Goal: Navigation & Orientation: Understand site structure

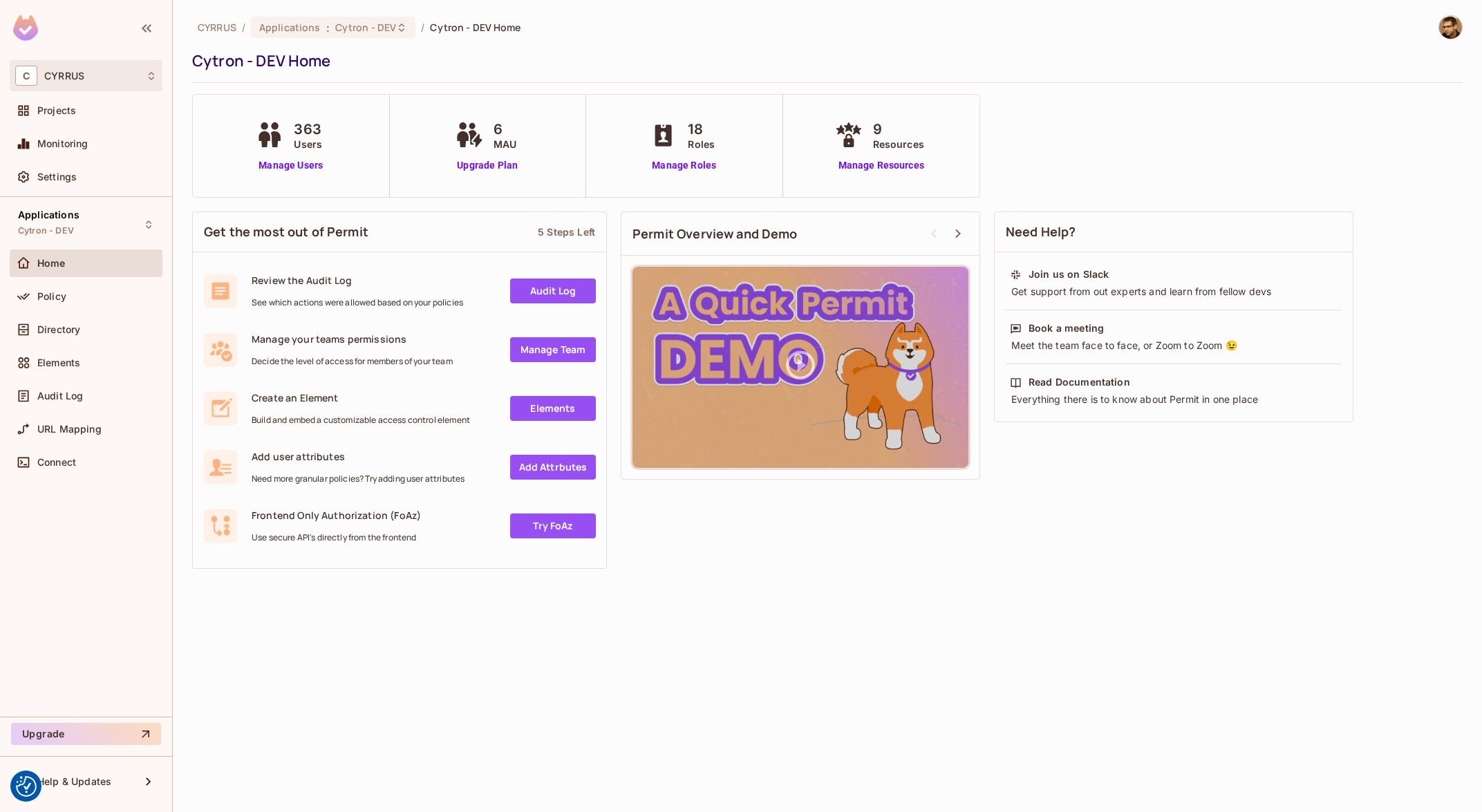
click at [37, 74] on span "C" at bounding box center [26, 76] width 22 height 20
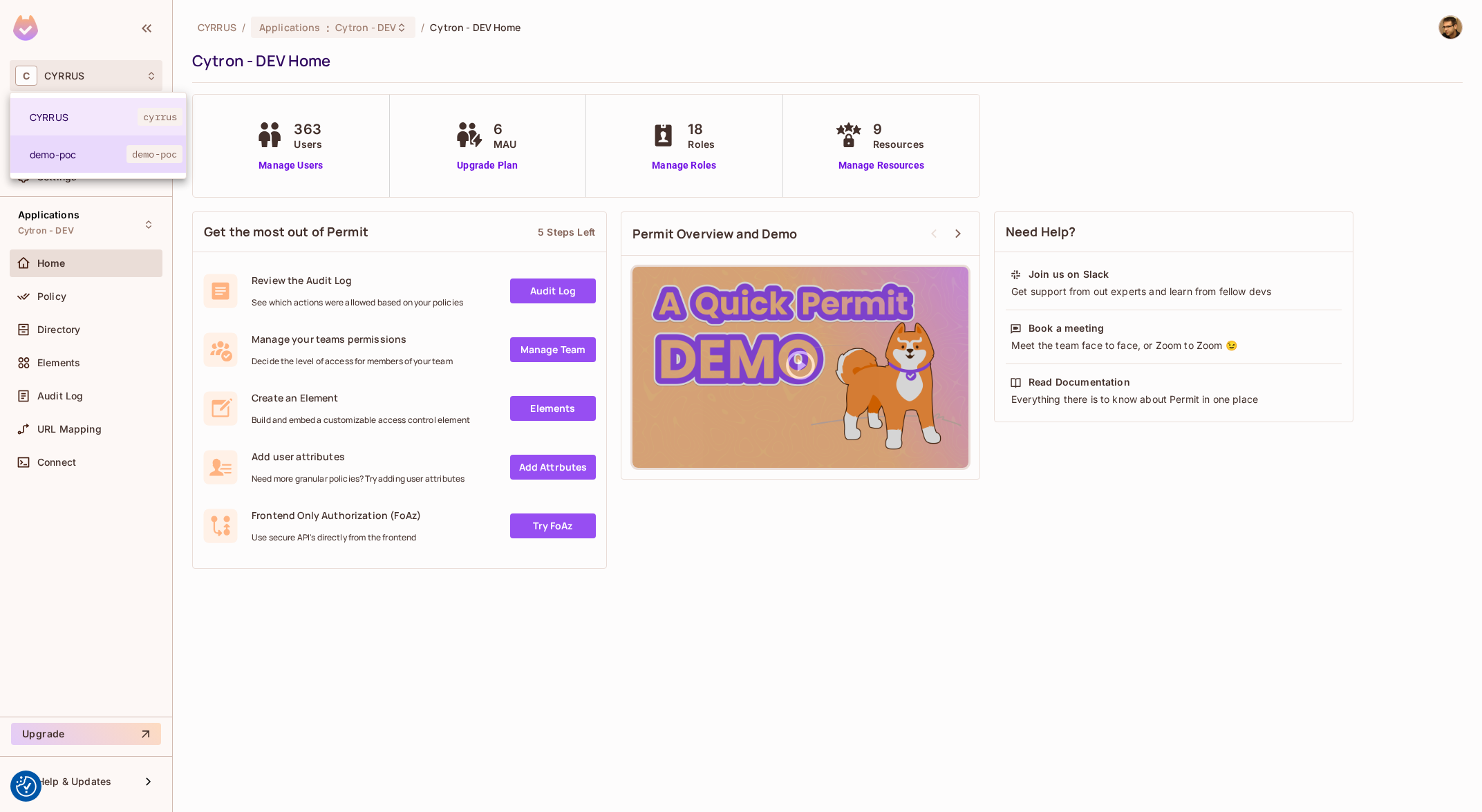
click at [61, 157] on span "demo-poc" at bounding box center [78, 154] width 97 height 13
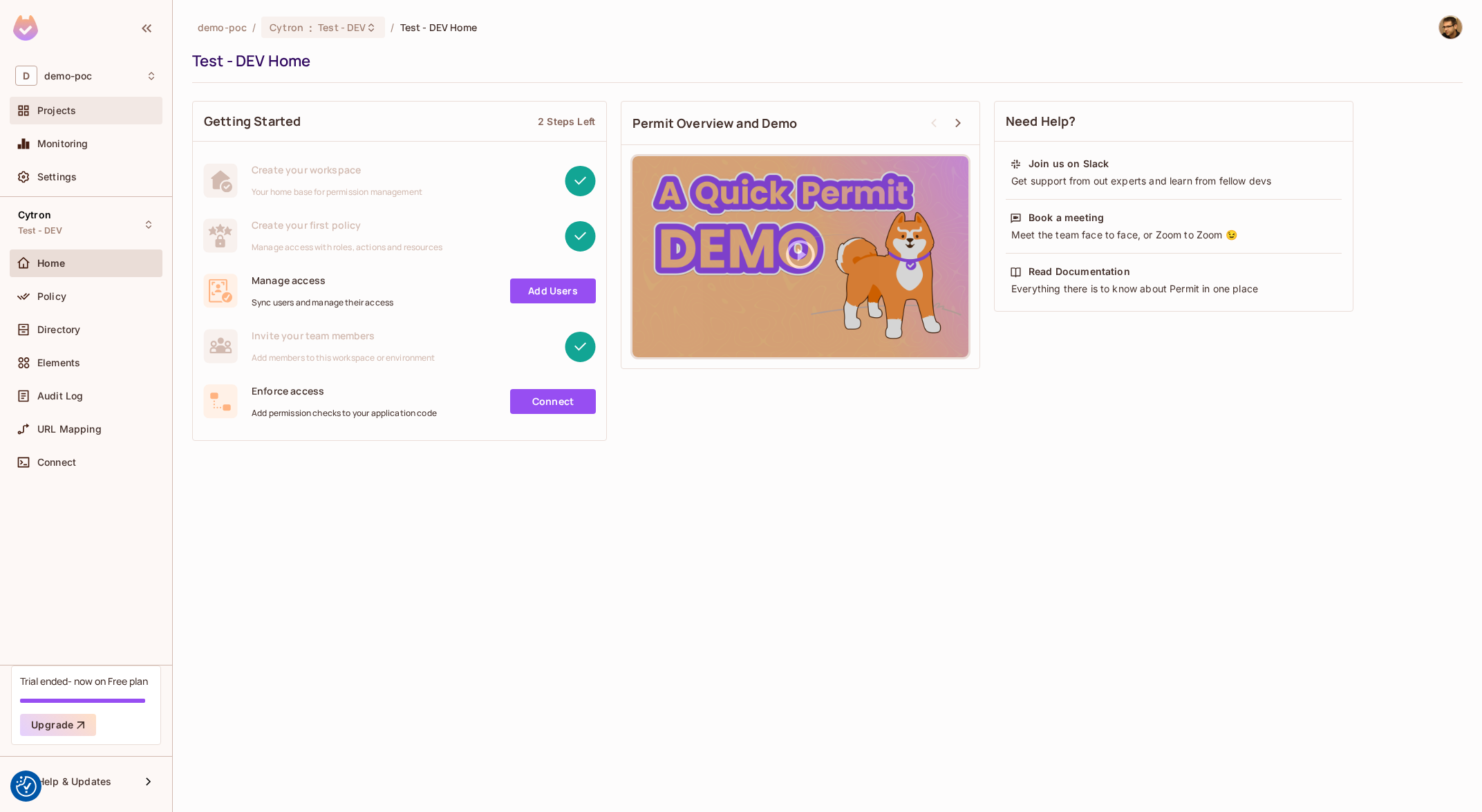
click at [67, 107] on span "Projects" at bounding box center [56, 110] width 39 height 11
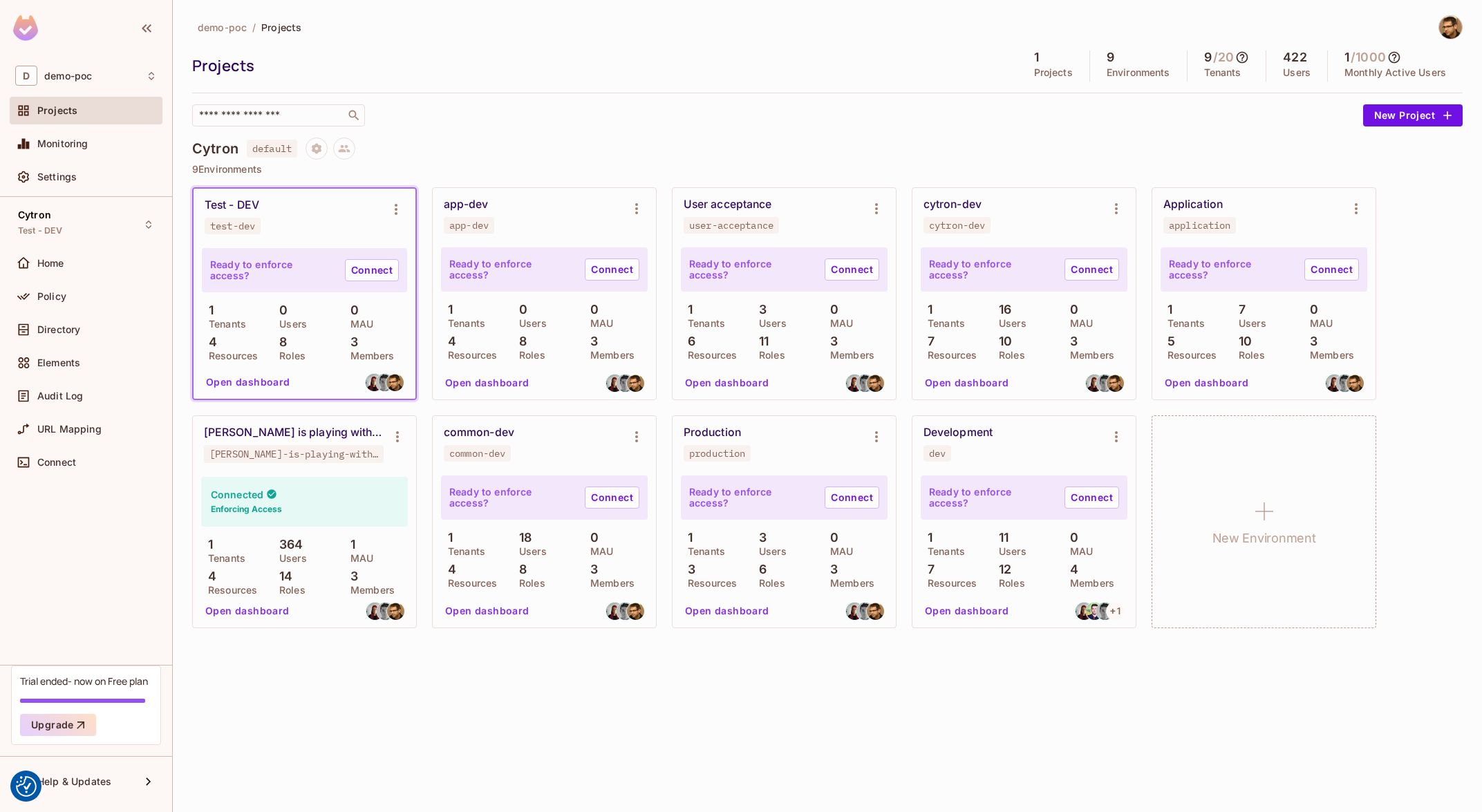
click at [244, 610] on button "Open dashboard" at bounding box center [248, 611] width 96 height 22
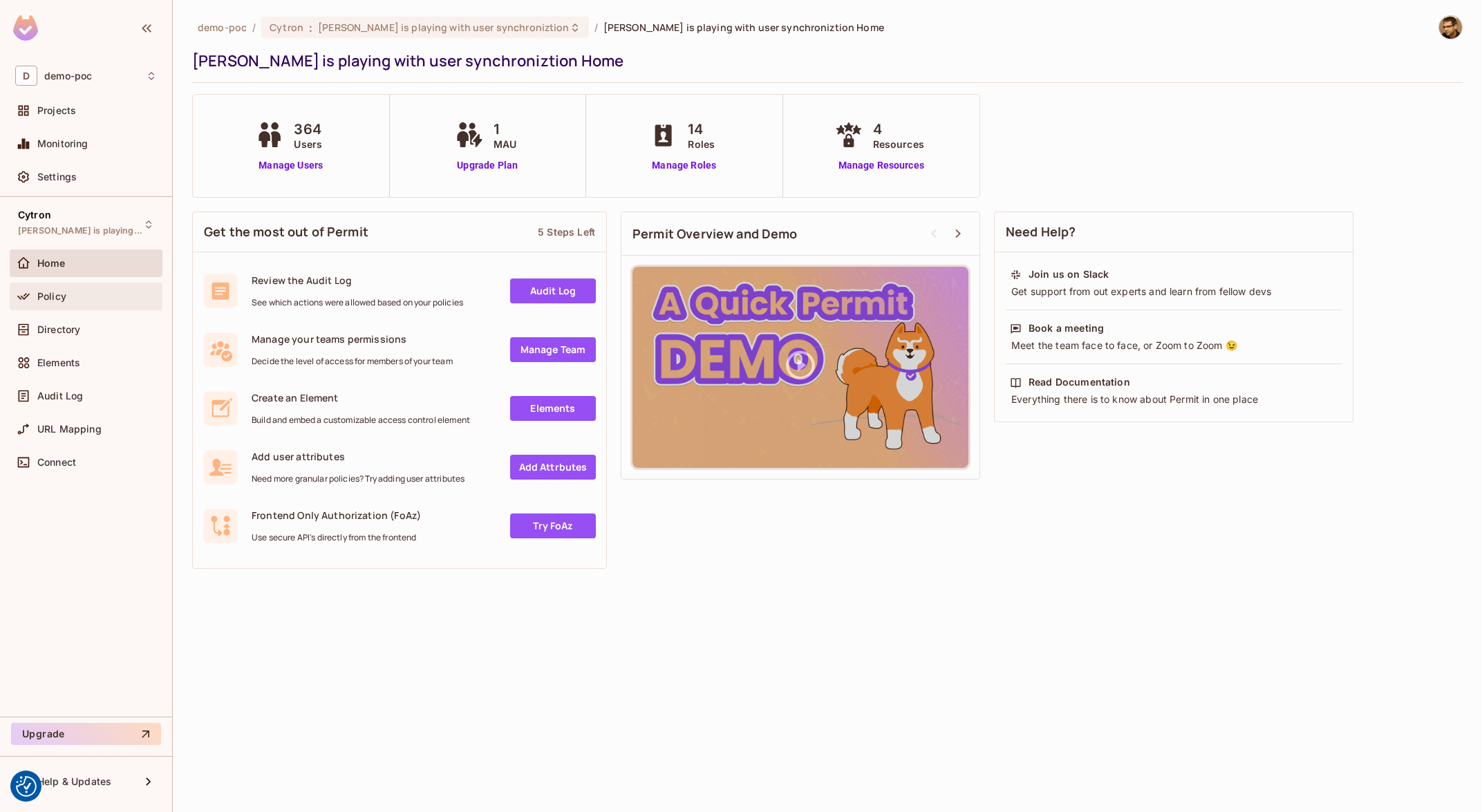
click at [78, 296] on div "Policy" at bounding box center [97, 296] width 119 height 11
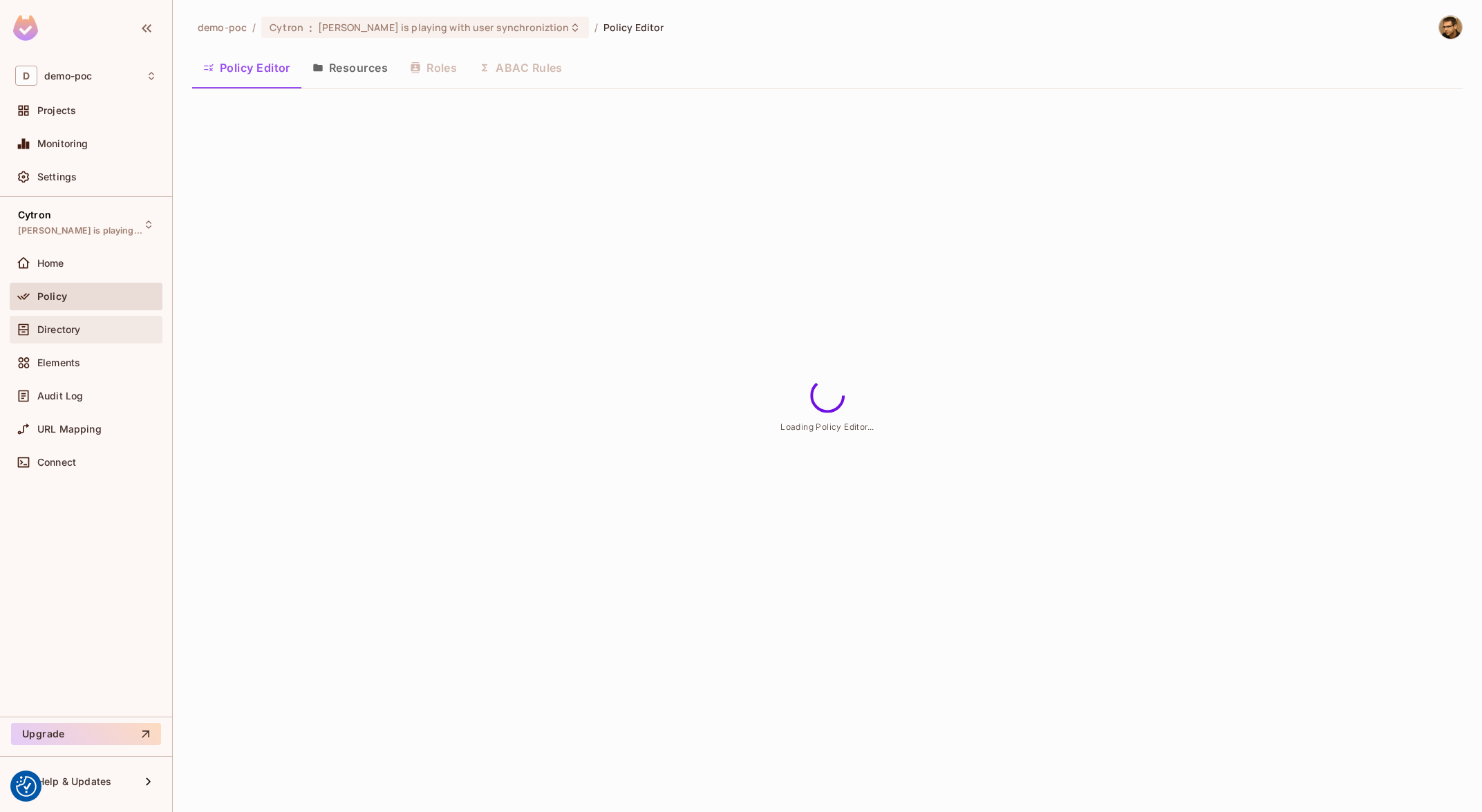
click at [76, 329] on span "Directory" at bounding box center [58, 329] width 43 height 11
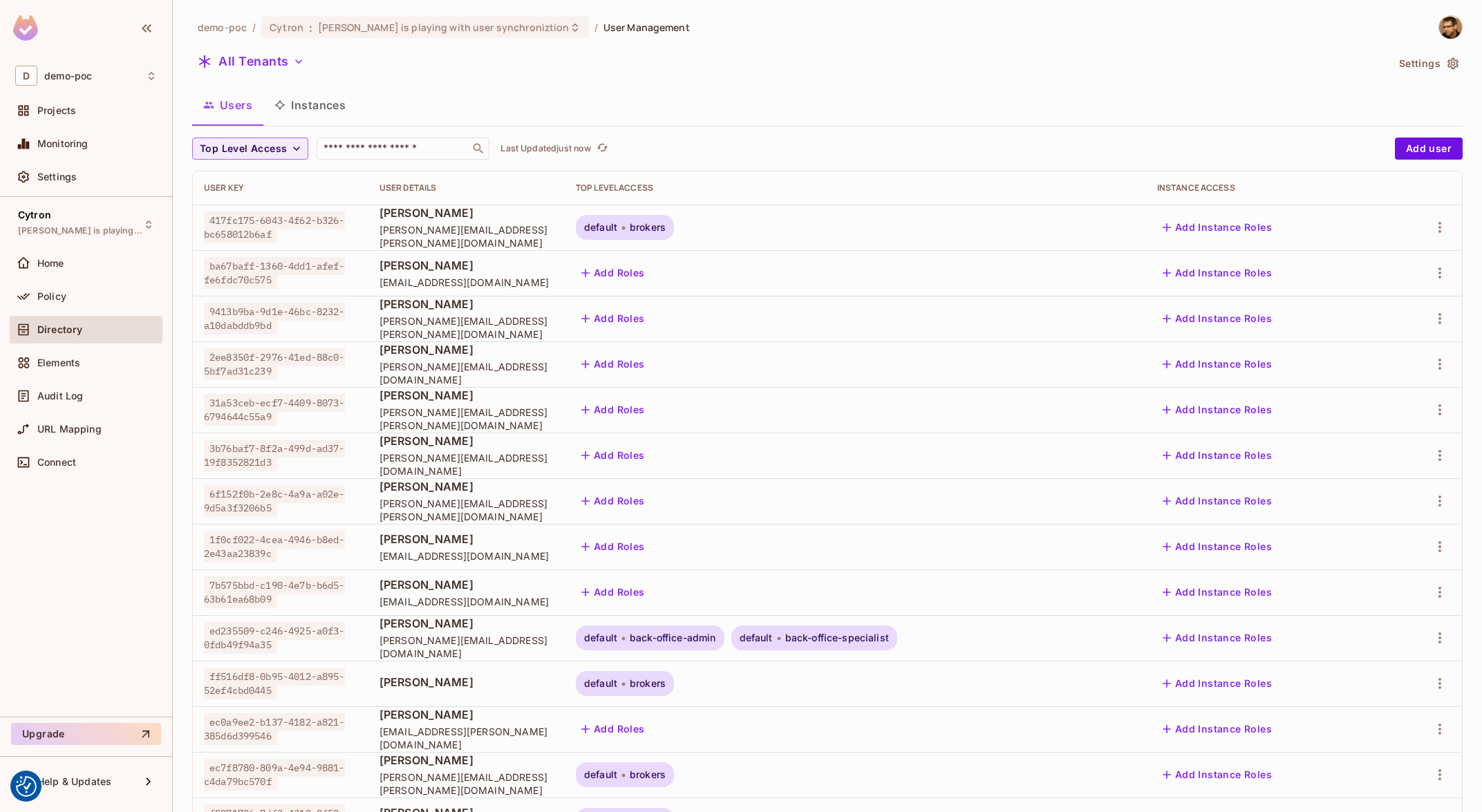
click at [305, 111] on button "Instances" at bounding box center [311, 104] width 94 height 35
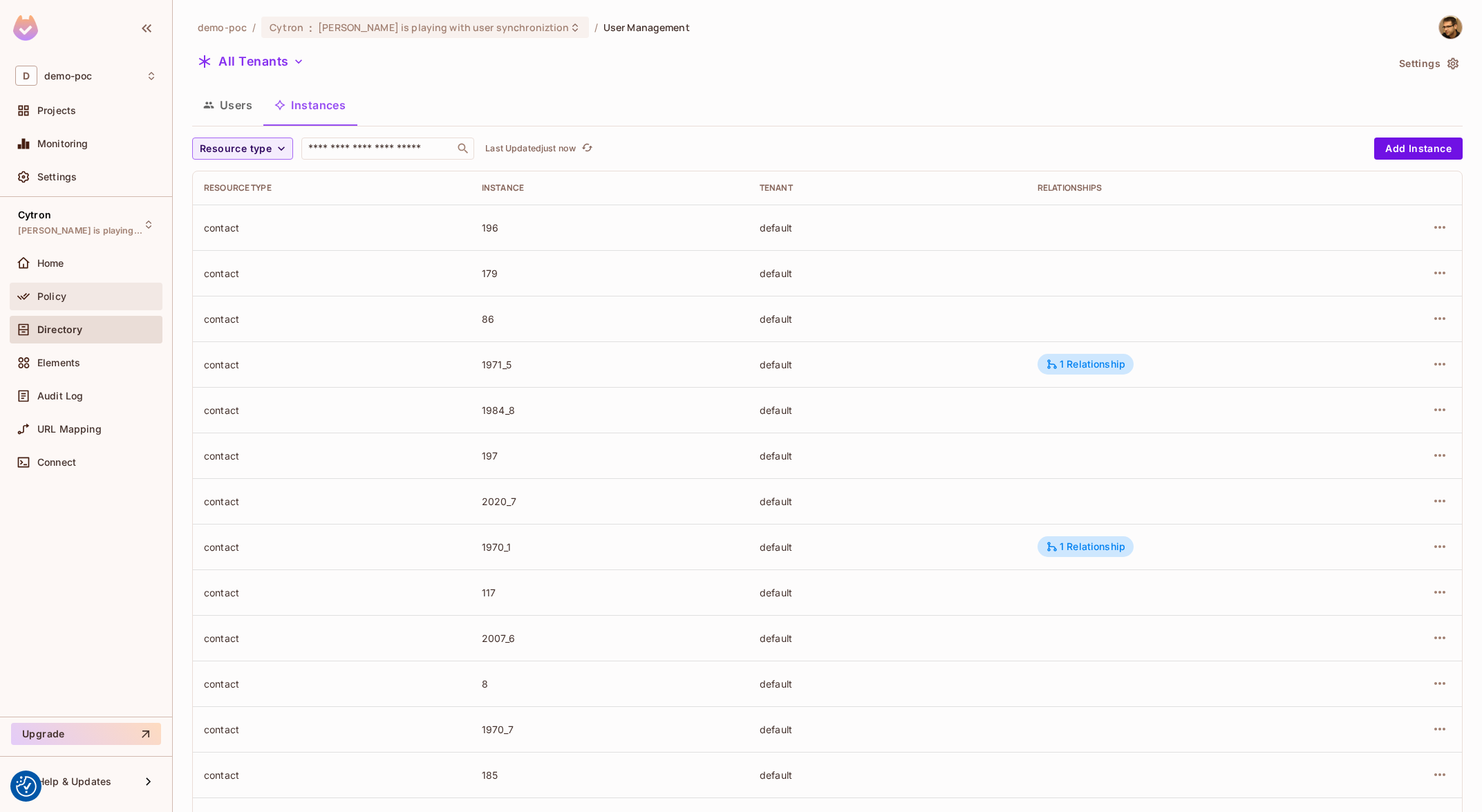
click at [65, 310] on div "Policy" at bounding box center [86, 297] width 152 height 28
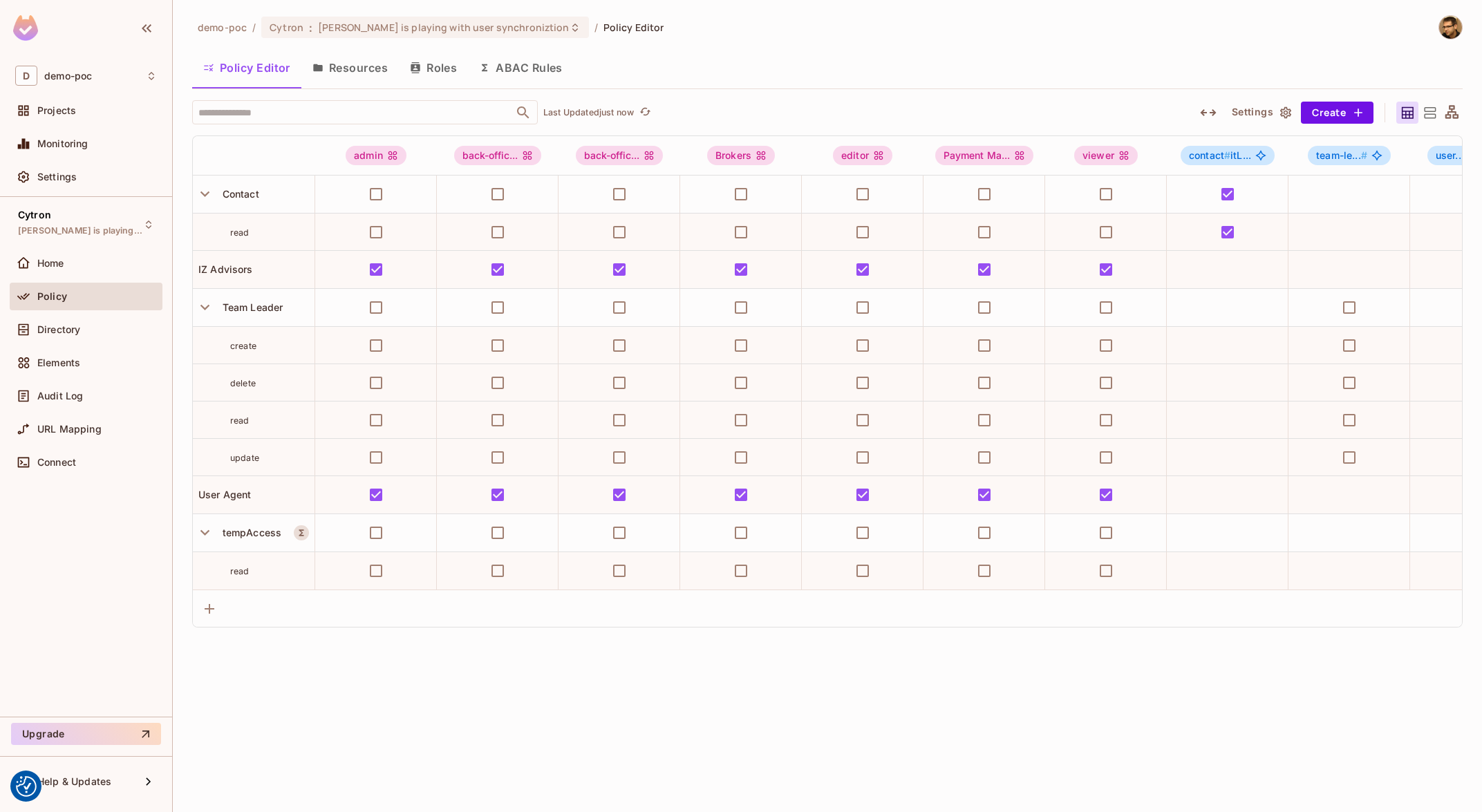
click at [364, 69] on button "Resources" at bounding box center [350, 68] width 98 height 35
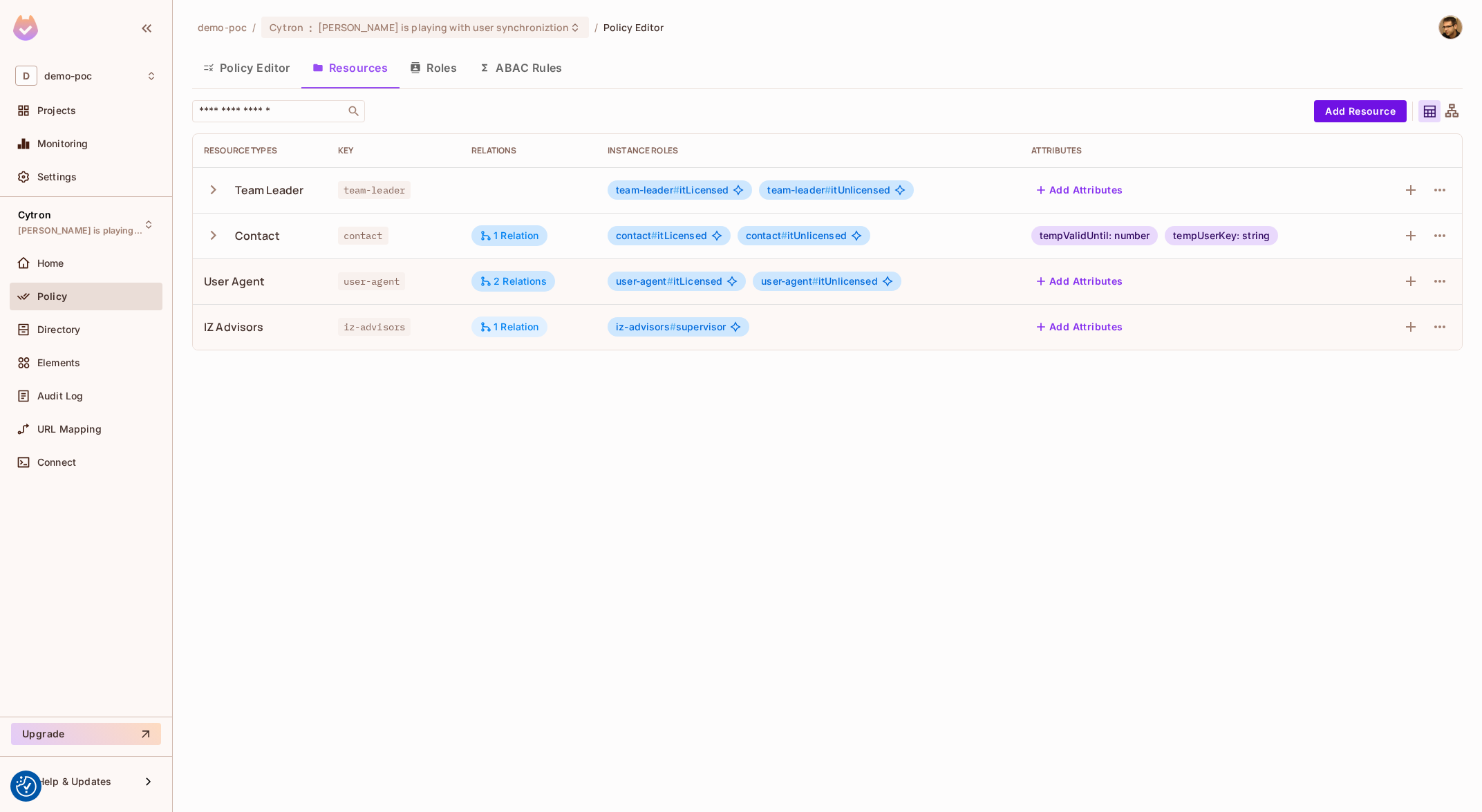
click at [510, 329] on div "1 Relation" at bounding box center [510, 326] width 60 height 12
click at [846, 410] on div at bounding box center [741, 406] width 1482 height 812
click at [481, 329] on icon at bounding box center [486, 326] width 12 height 12
click at [390, 419] on div at bounding box center [741, 406] width 1482 height 812
